Goal: Task Accomplishment & Management: Use online tool/utility

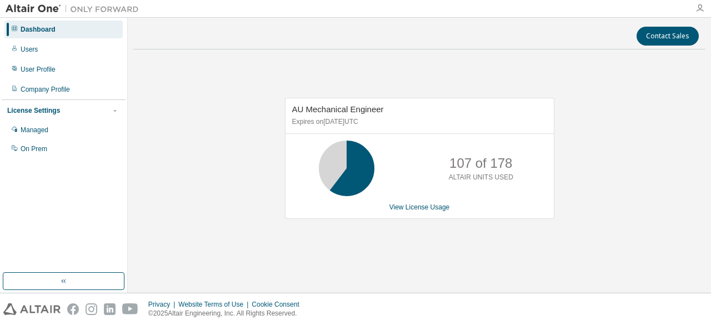
click at [700, 7] on icon "button" at bounding box center [700, 8] width 9 height 9
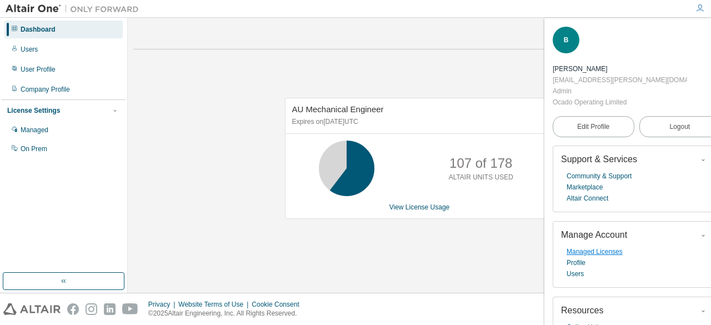
click at [601, 246] on link "Managed Licenses" at bounding box center [595, 251] width 56 height 11
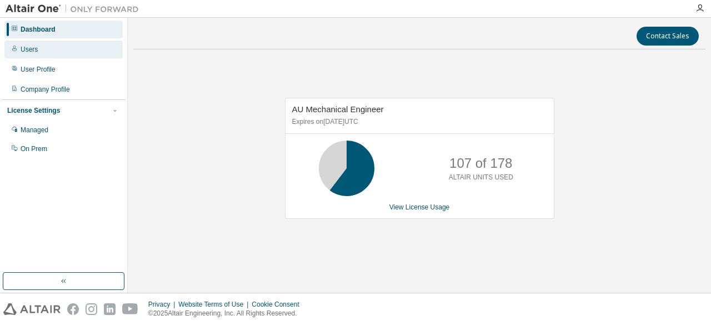
click at [59, 55] on div "Users" at bounding box center [63, 50] width 118 height 18
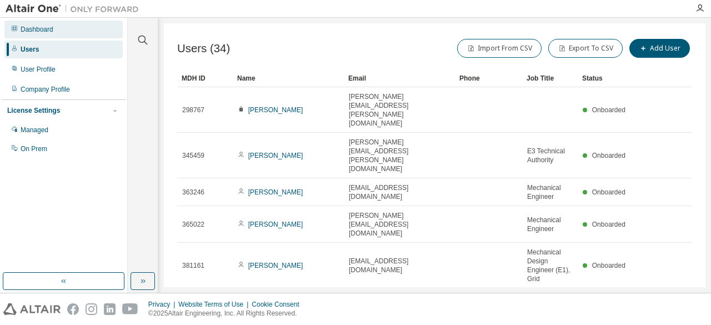
click at [43, 28] on div "Dashboard" at bounding box center [37, 29] width 33 height 9
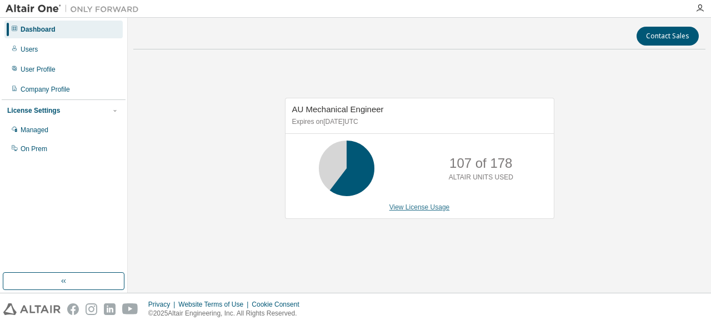
click at [424, 206] on link "View License Usage" at bounding box center [420, 207] width 61 height 8
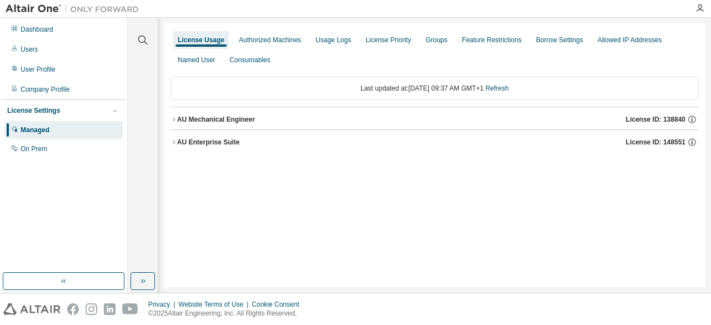
click at [249, 117] on div "AU Mechanical Engineer" at bounding box center [216, 119] width 78 height 9
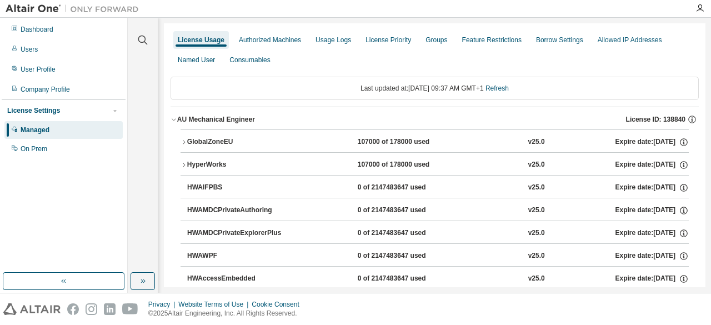
click at [358, 141] on div "107000 of 178000 used" at bounding box center [408, 142] width 100 height 10
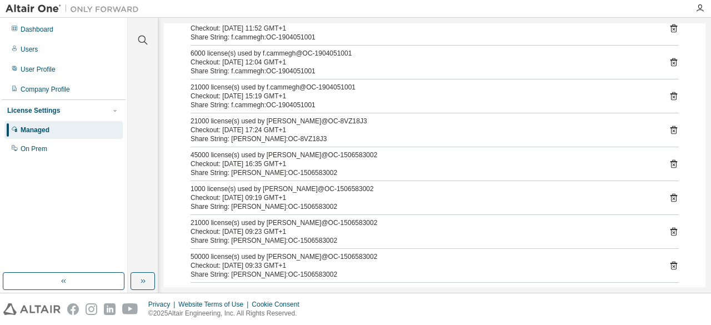
scroll to position [629, 0]
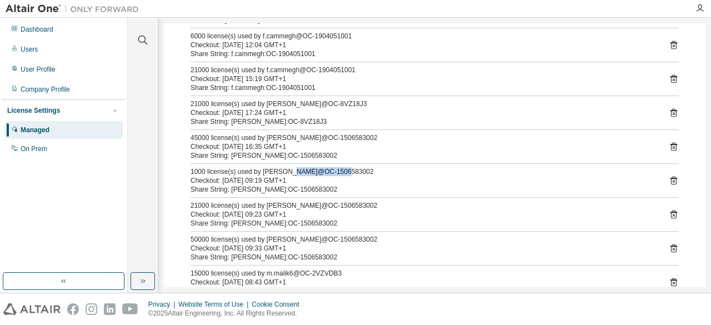
drag, startPoint x: 341, startPoint y: 166, endPoint x: 292, endPoint y: 167, distance: 49.5
click at [292, 167] on div "1000 license(s) used by b.meuth@OC-1506583002" at bounding box center [422, 171] width 462 height 9
copy div "OC-1506583002"
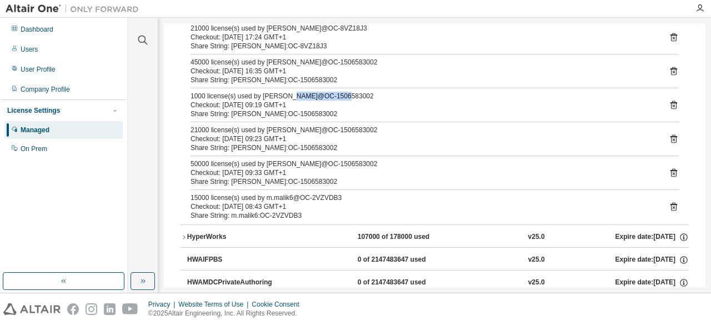
scroll to position [713, 0]
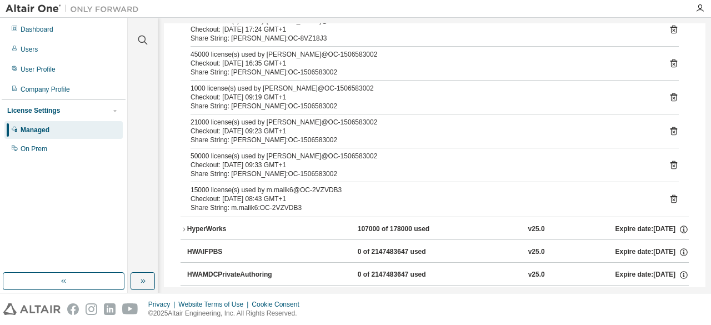
click at [368, 136] on div "Share String: b.meuth:OC-1506583002" at bounding box center [422, 140] width 462 height 9
